Goal: Register for event/course

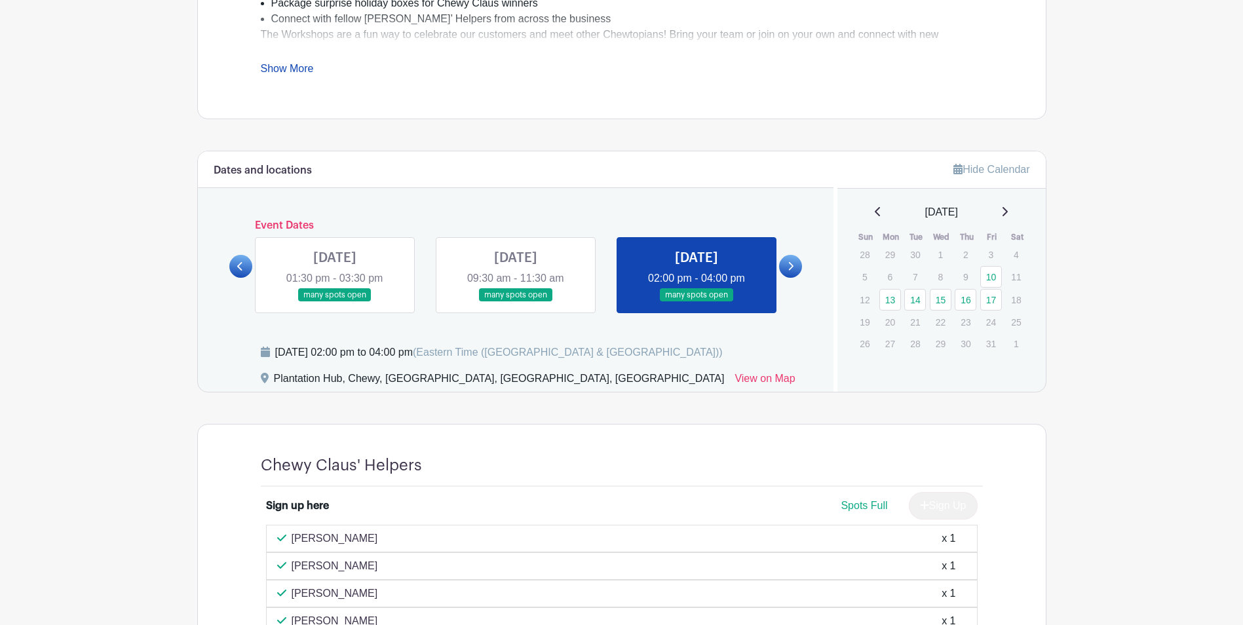
scroll to position [468, 0]
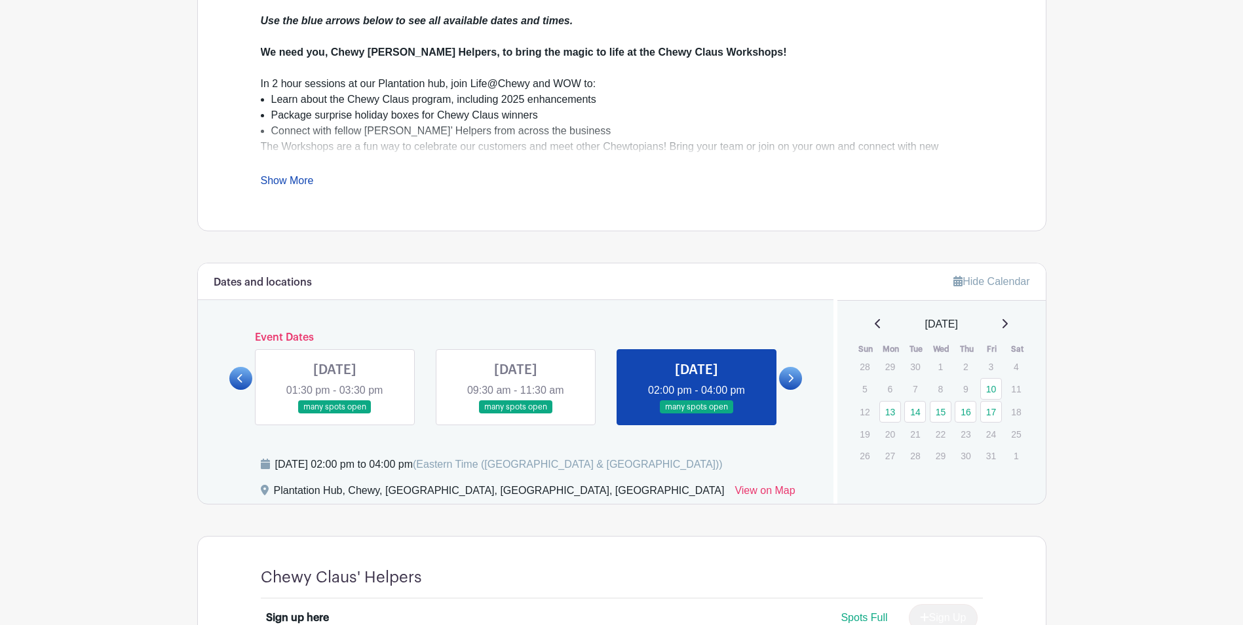
click at [795, 378] on link at bounding box center [790, 378] width 23 height 23
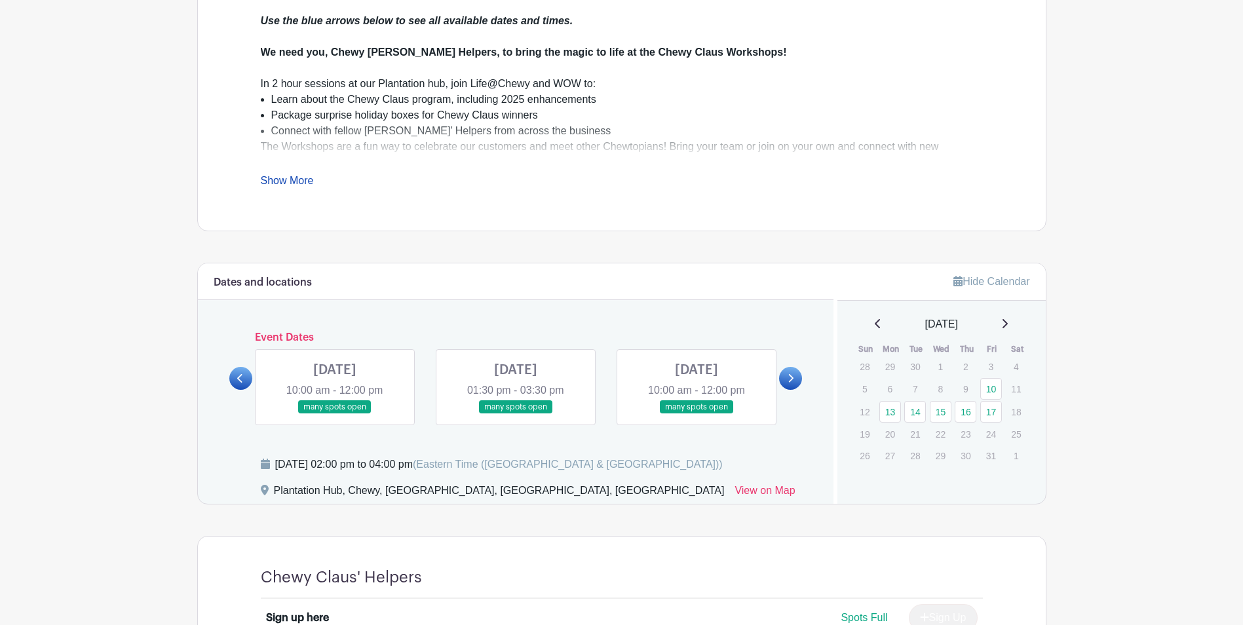
click at [335, 414] on link at bounding box center [335, 414] width 0 height 0
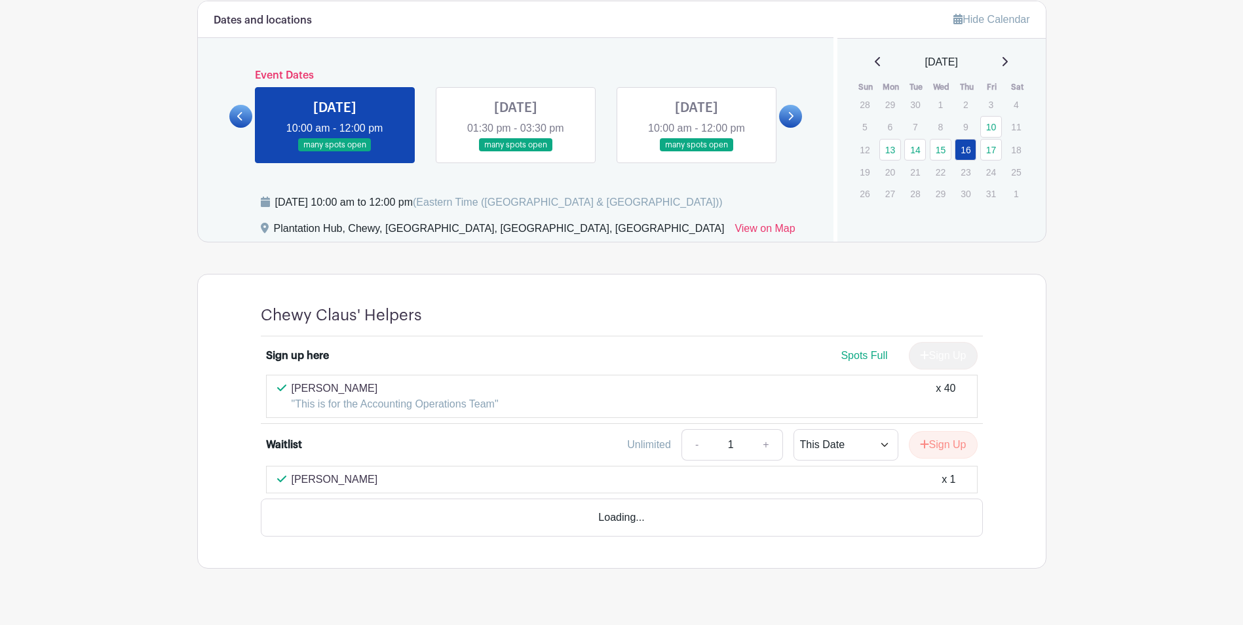
scroll to position [718, 0]
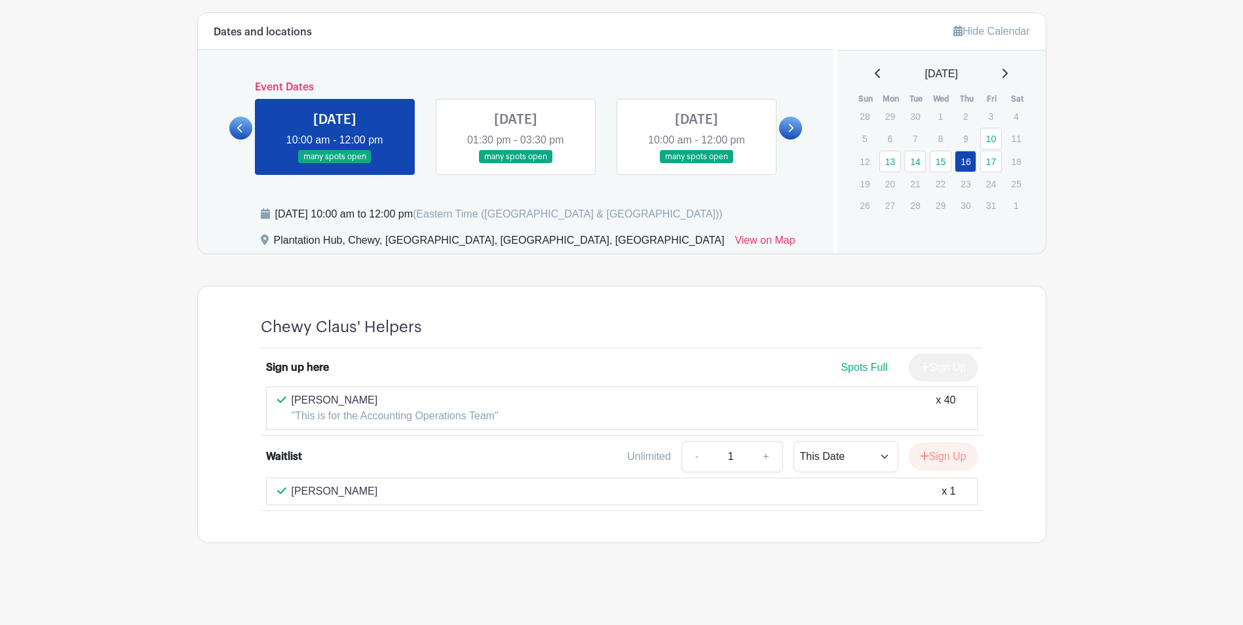
click at [516, 164] on link at bounding box center [516, 164] width 0 height 0
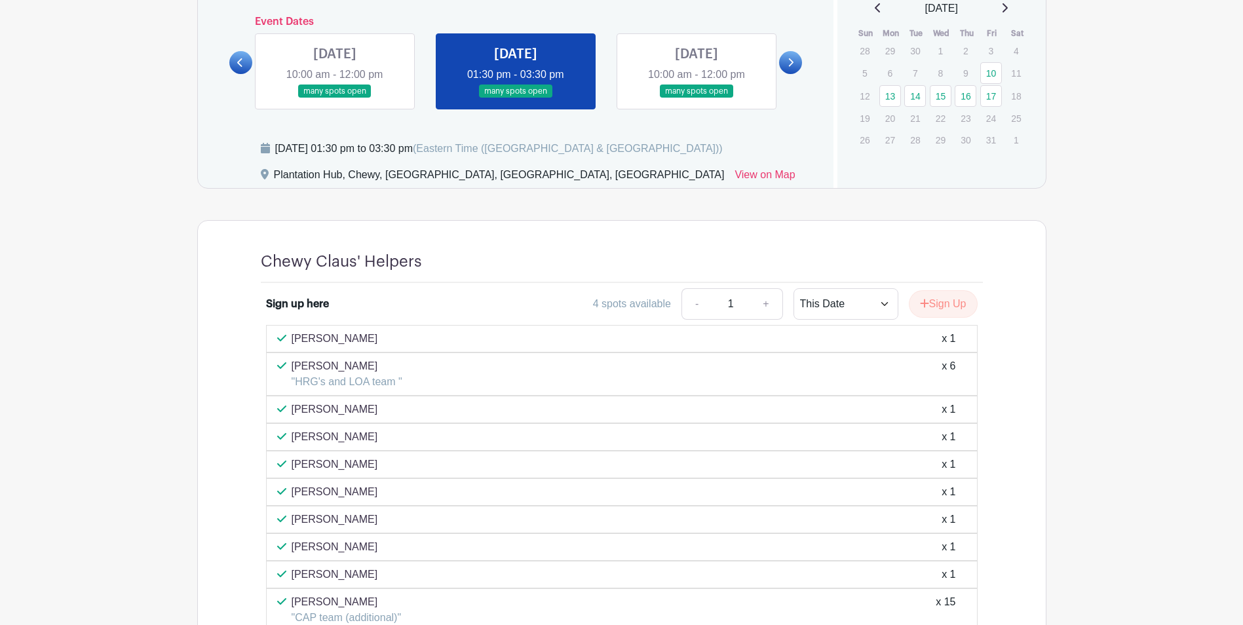
scroll to position [521, 0]
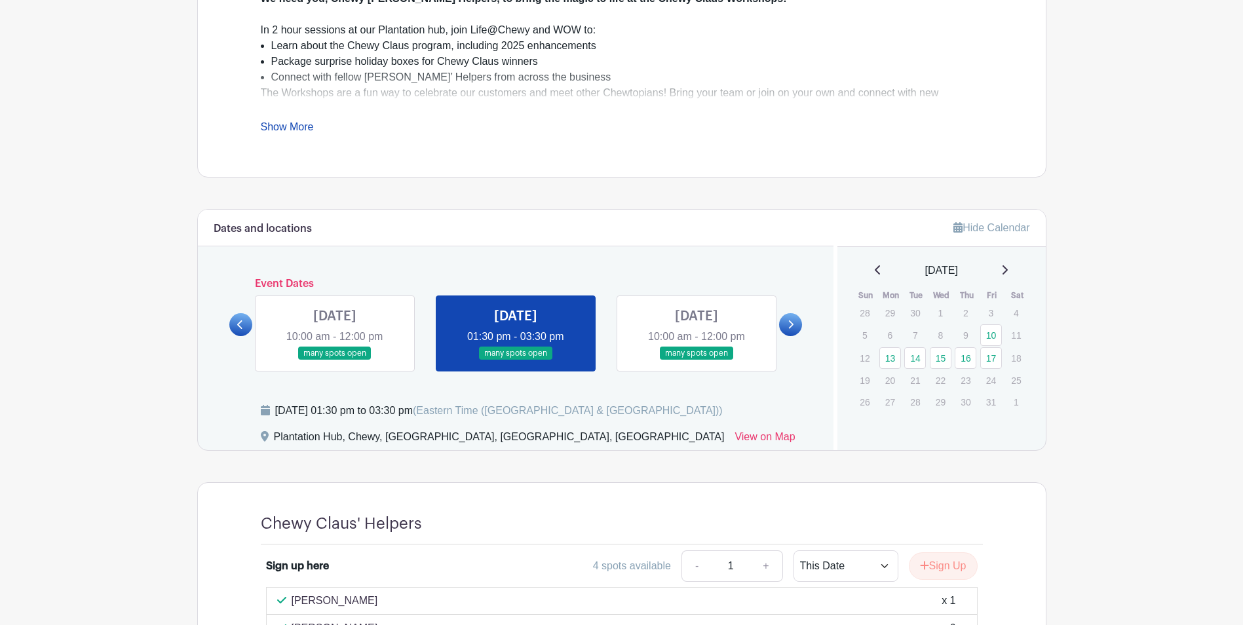
click at [696, 360] on link at bounding box center [696, 360] width 0 height 0
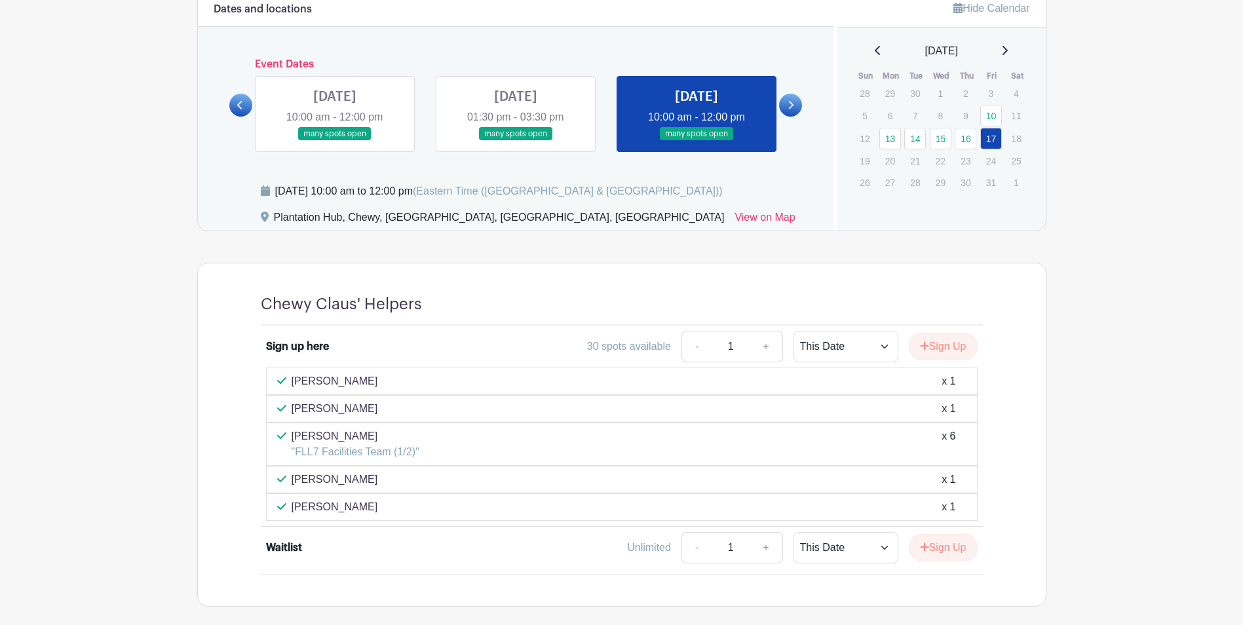
scroll to position [718, 0]
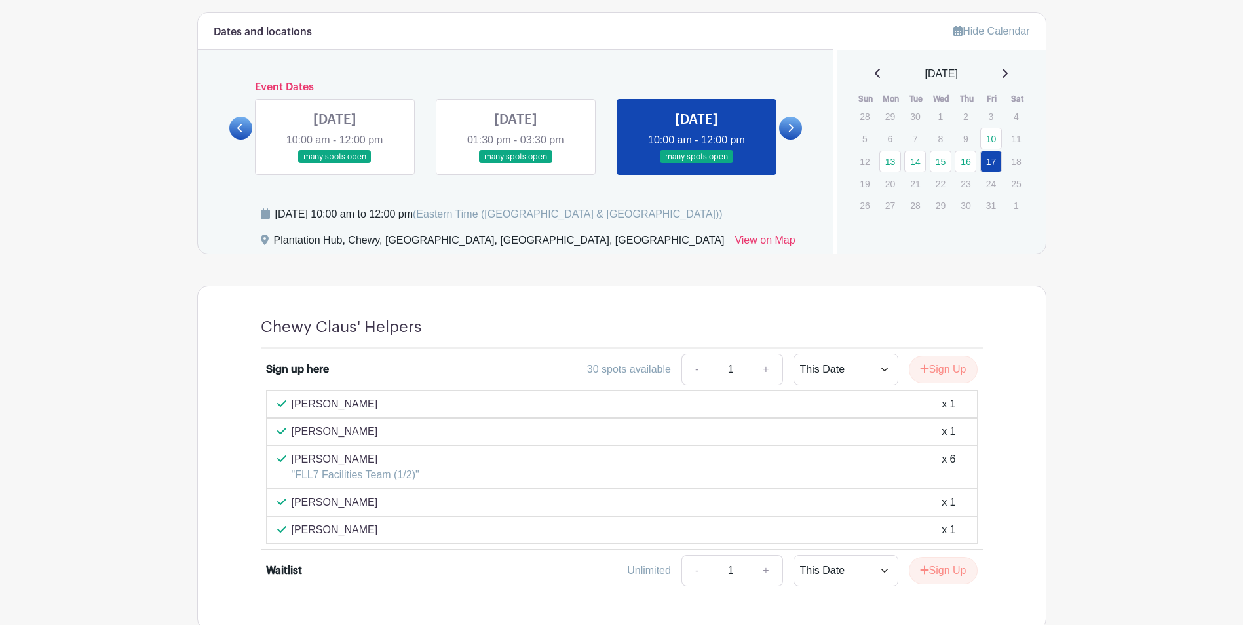
click at [795, 128] on link at bounding box center [790, 128] width 23 height 23
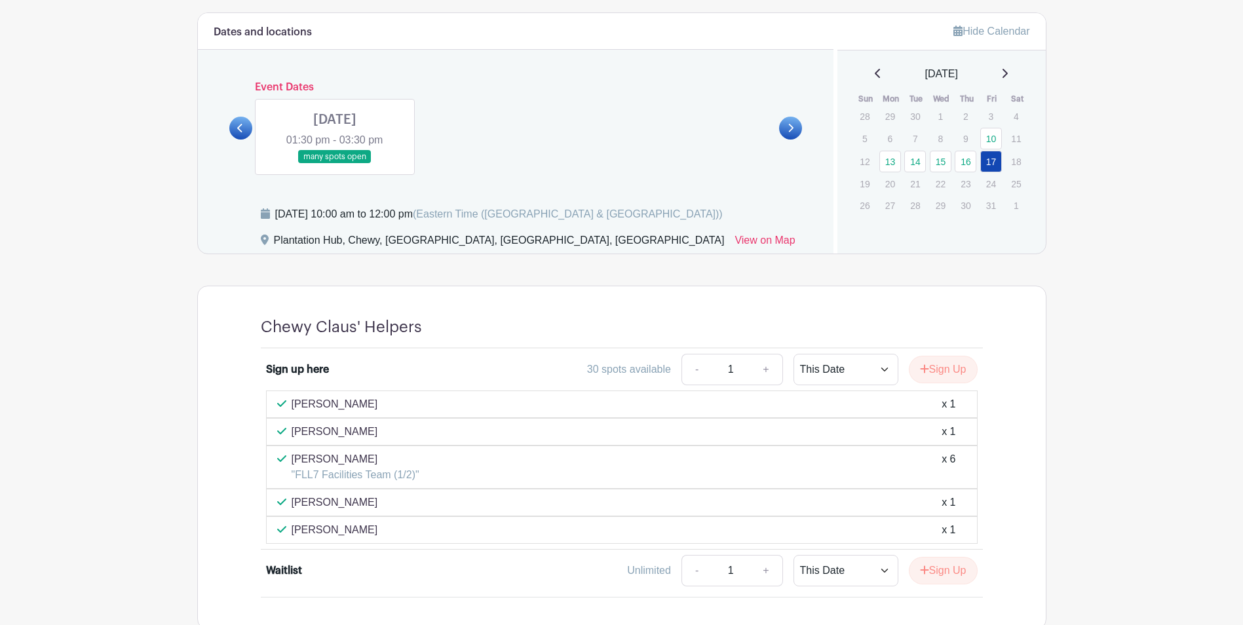
click at [335, 164] on link at bounding box center [335, 164] width 0 height 0
